Goal: Task Accomplishment & Management: Manage account settings

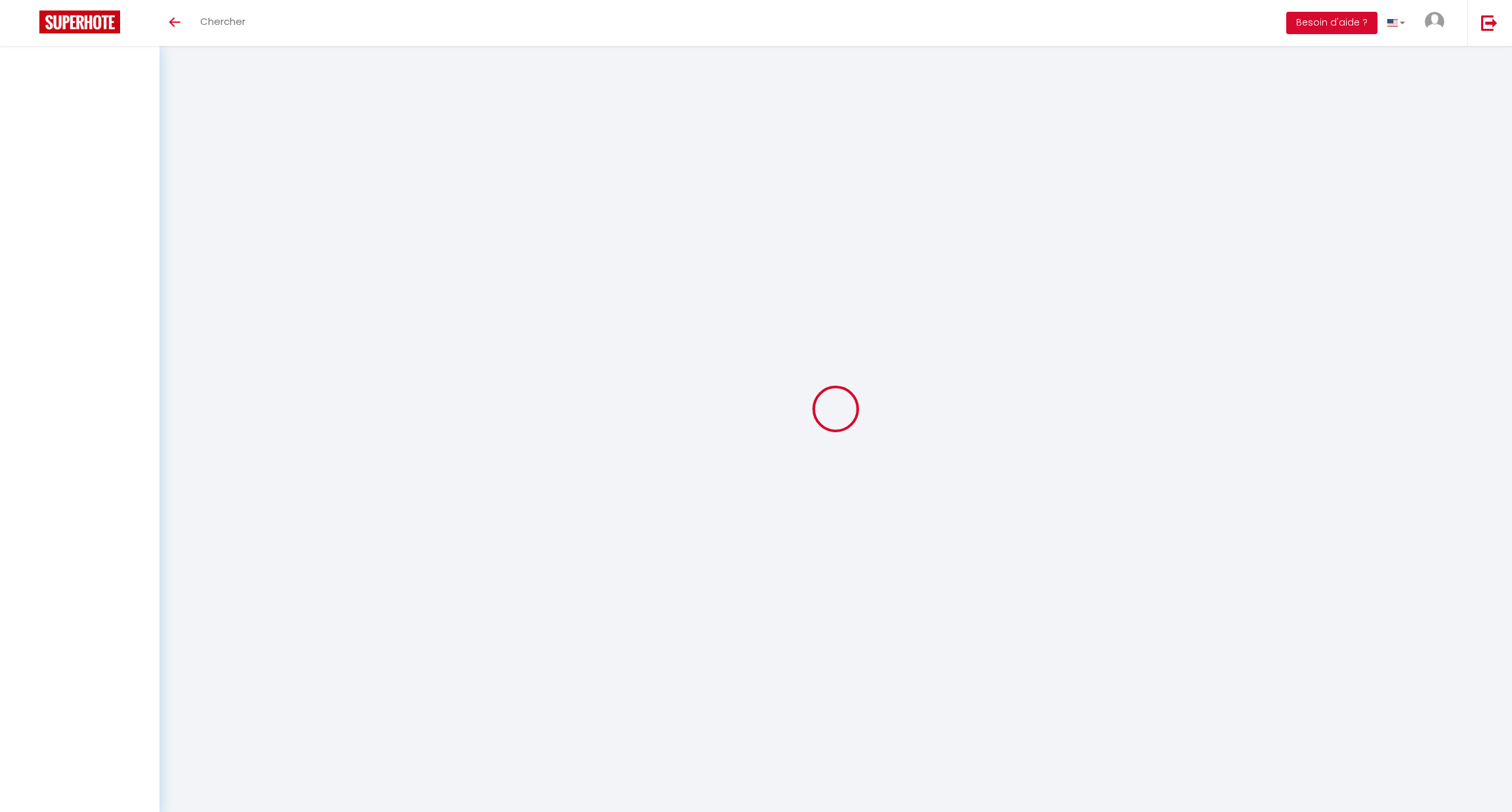
select select "28"
select select "fr"
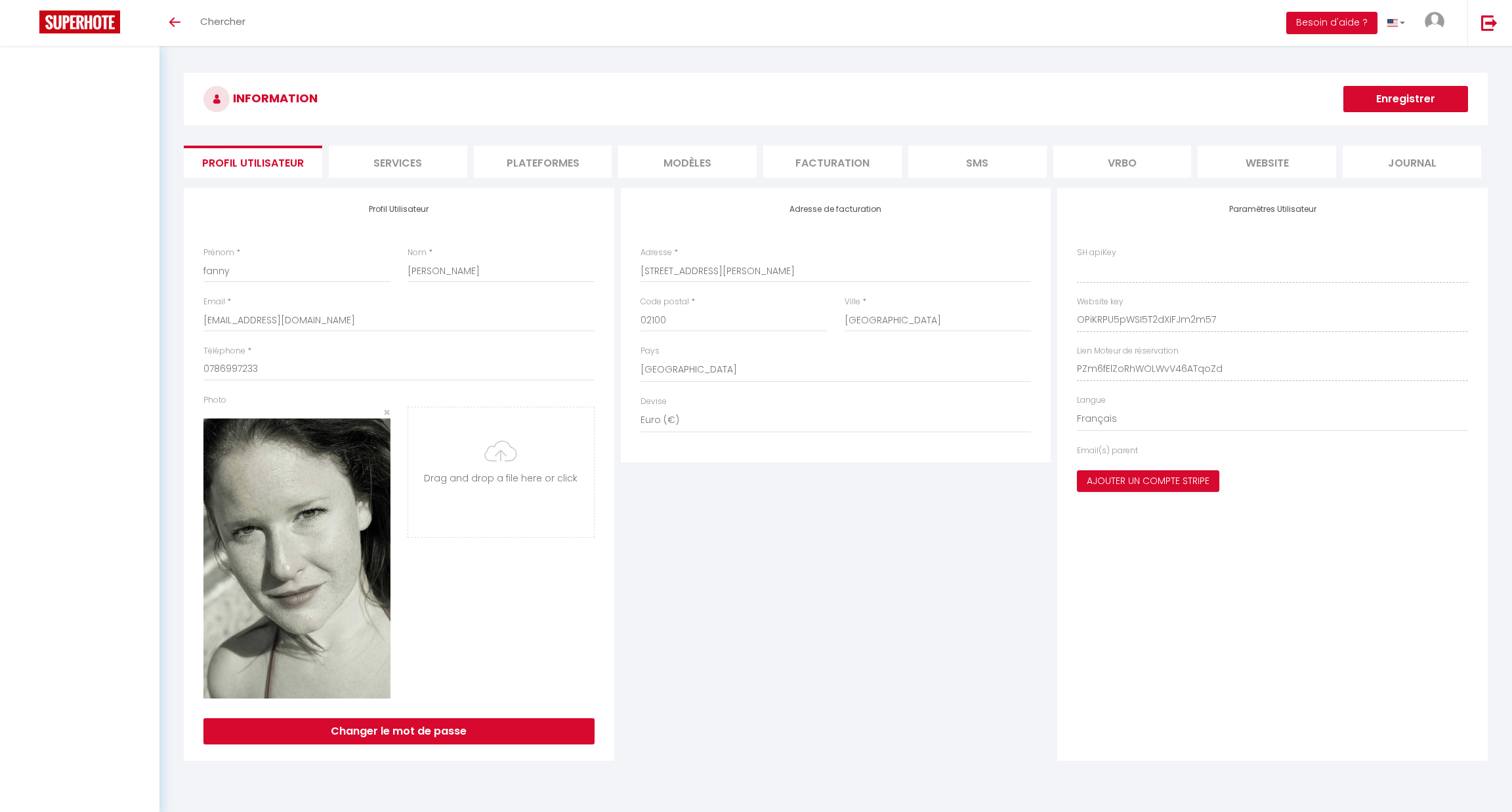
type input "OPiKRPU5pWSI5T2dXIFJm2m57"
type input "PZm6fElZoRhWOLWvV46ATqoZd"
type input "[URL][DOMAIN_NAME]"
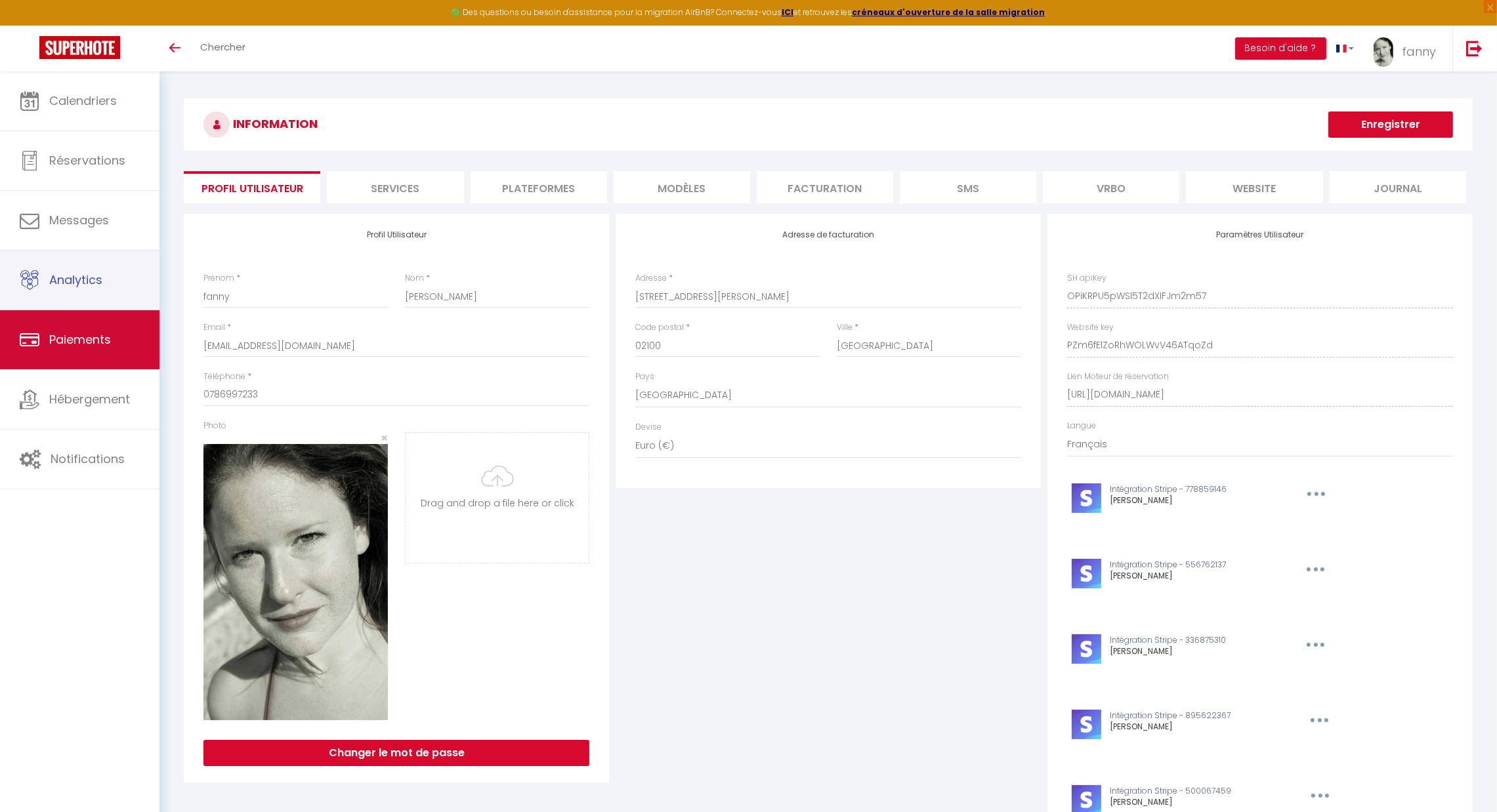
scroll to position [26, 0]
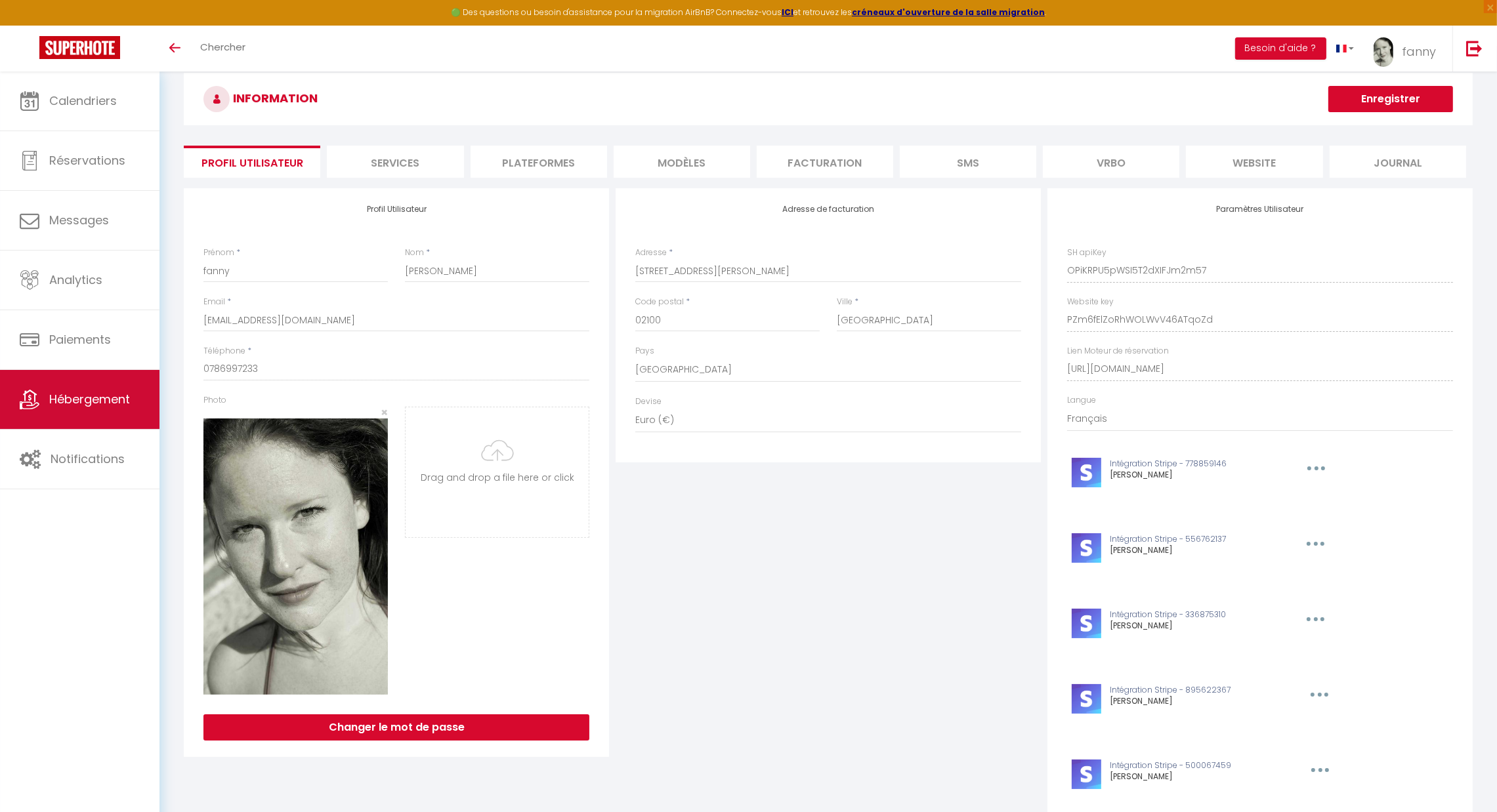
click at [108, 392] on span "Hébergement" at bounding box center [90, 399] width 81 height 16
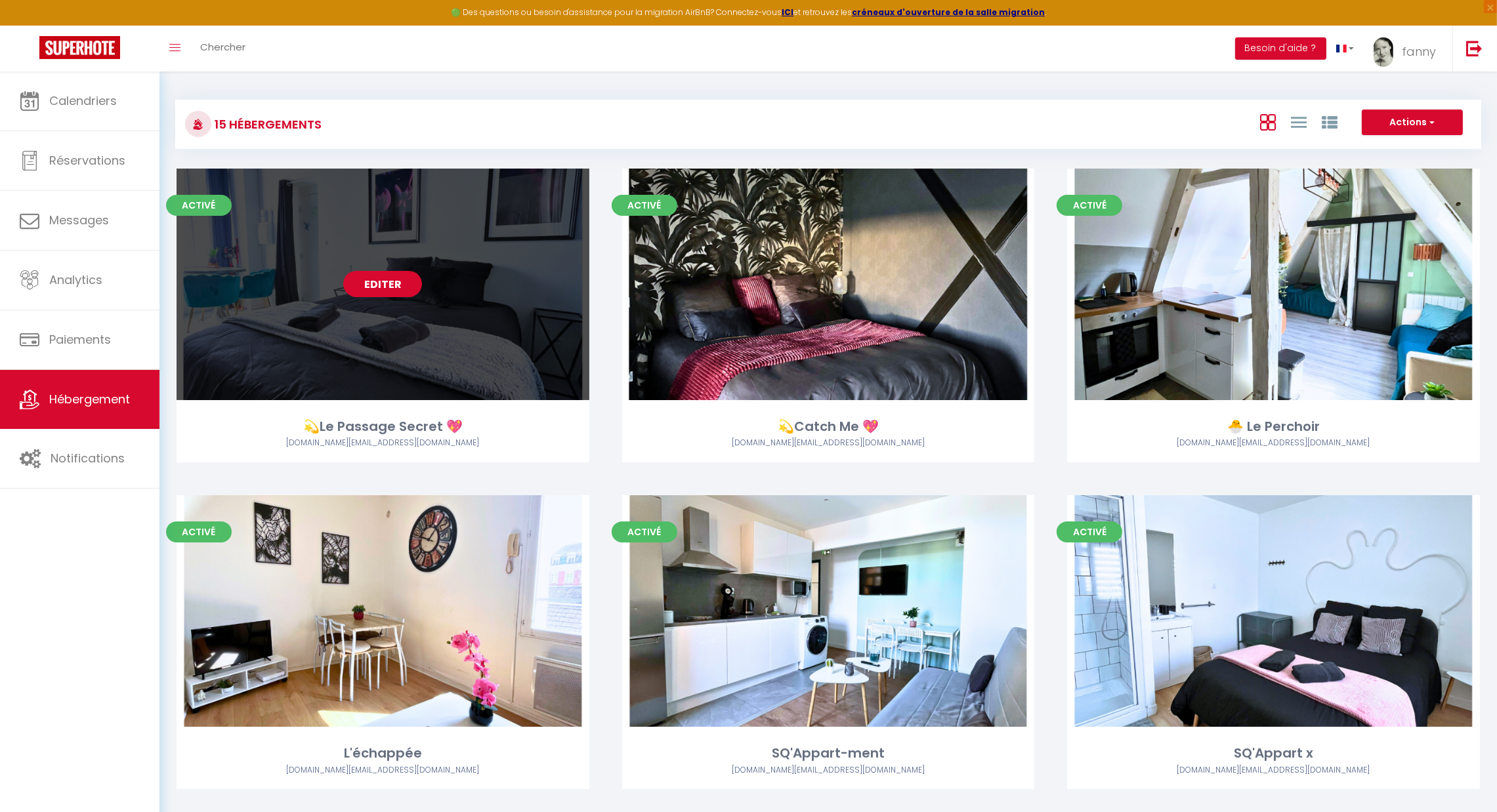
click at [381, 290] on link "Editer" at bounding box center [383, 284] width 79 height 27
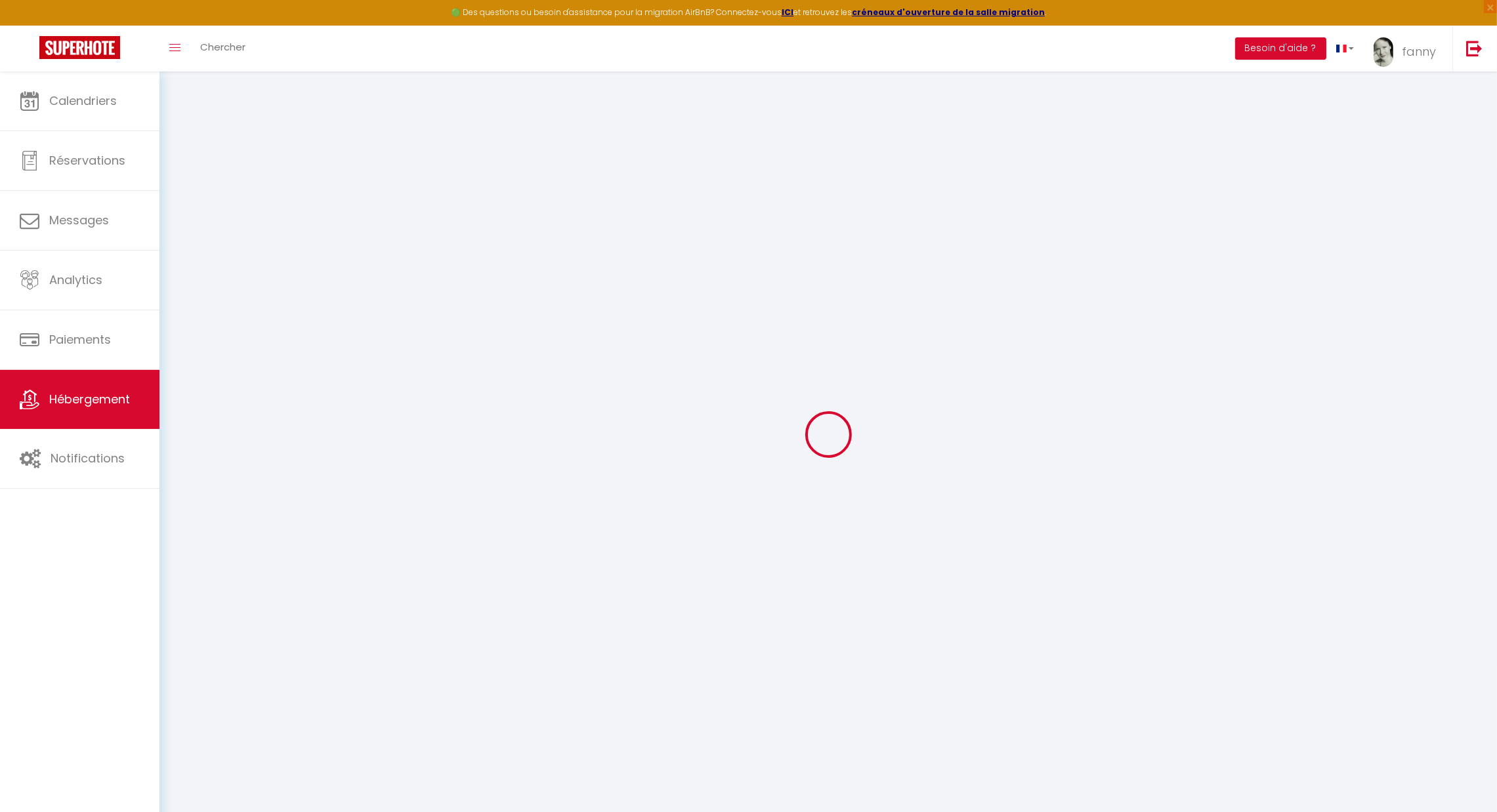
select select "+ 20 %"
select select "+ 31 %"
select select "+ 12 %"
checkbox input "true"
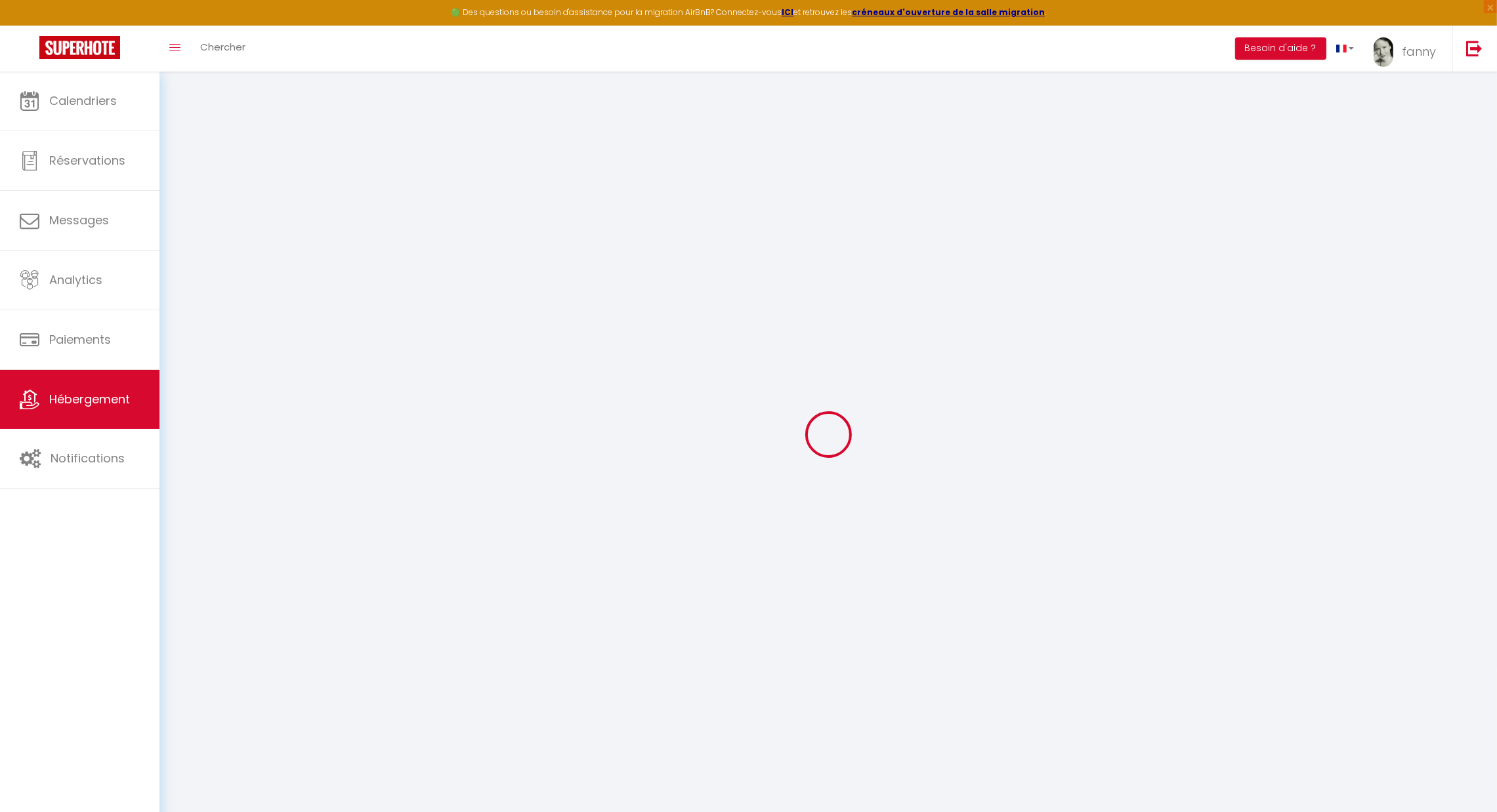
checkbox input "true"
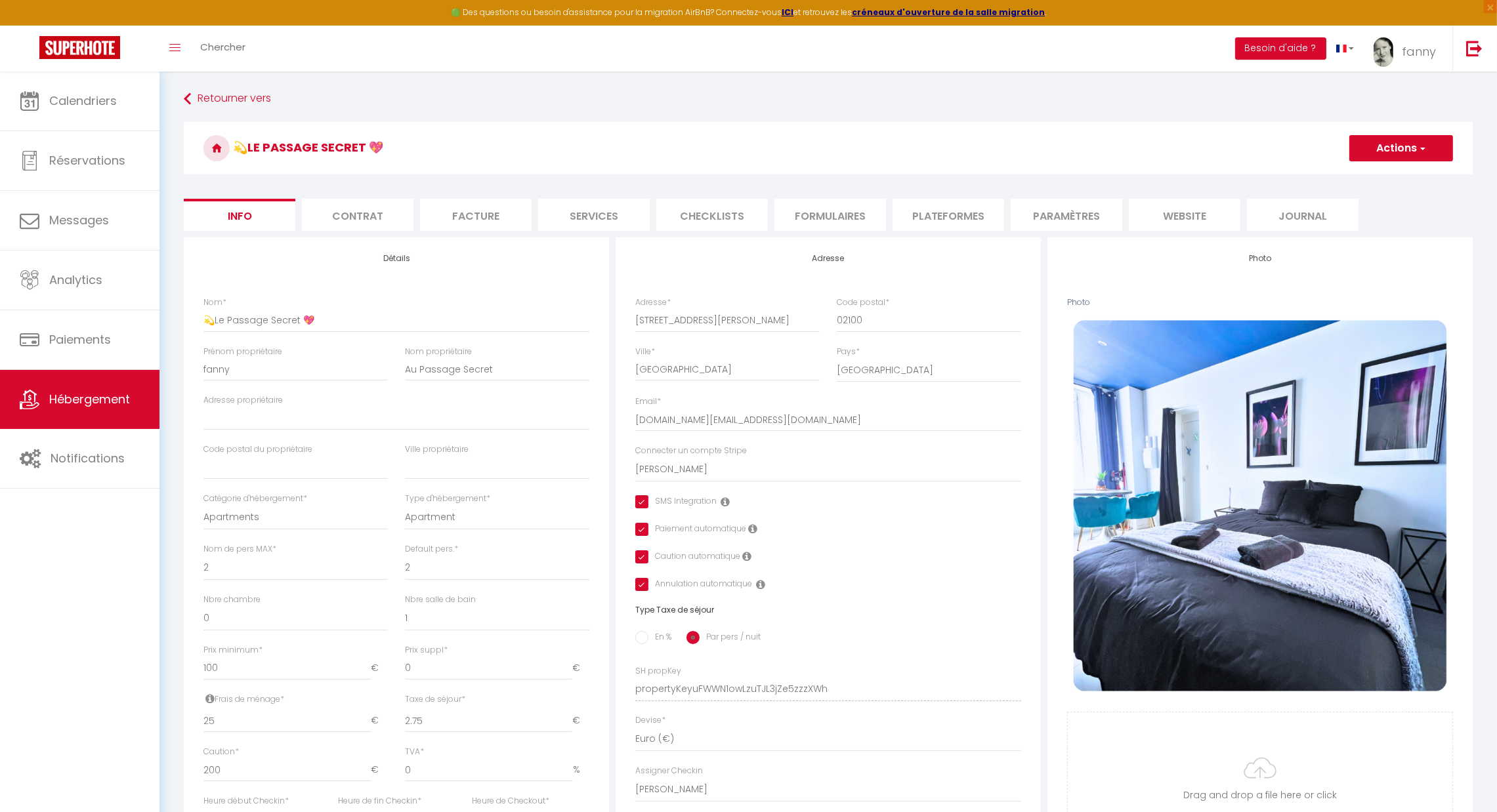
checkbox input "true"
click at [929, 222] on li "Plateformes" at bounding box center [949, 214] width 112 height 32
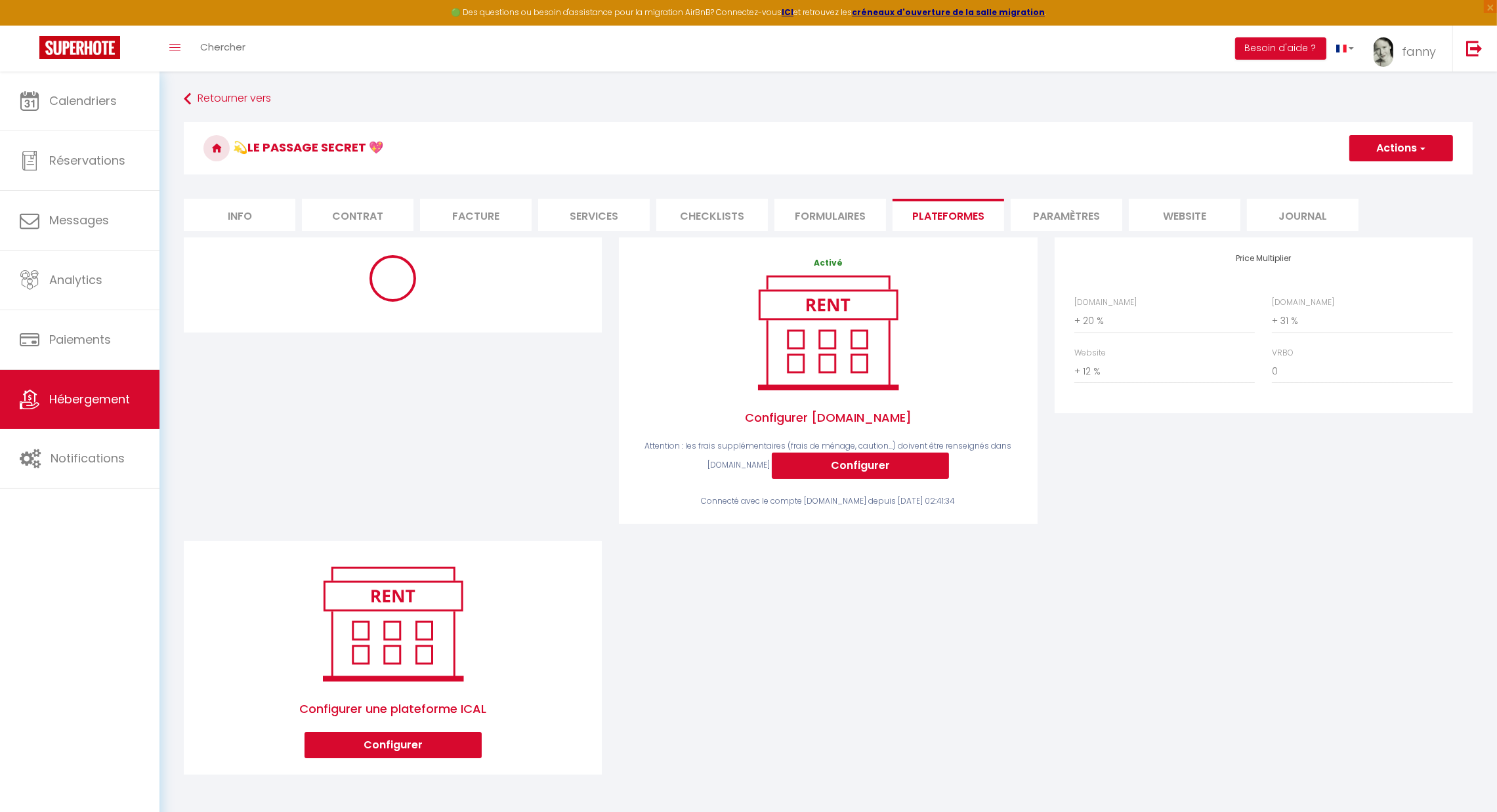
select select "-1"
select select "EUR"
select select "14624"
select select "8717-1327073745827092586"
